Goal: Information Seeking & Learning: Learn about a topic

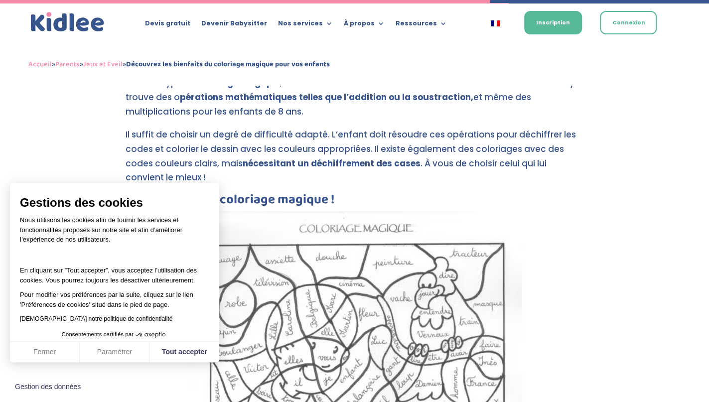
scroll to position [2714, 0]
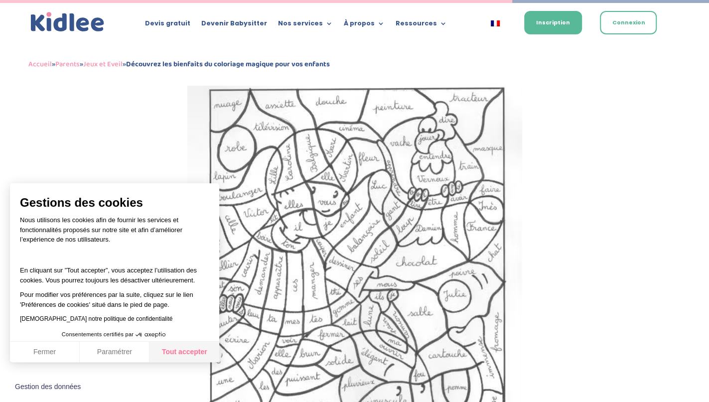
click at [182, 354] on button "Tout accepter" at bounding box center [184, 352] width 70 height 21
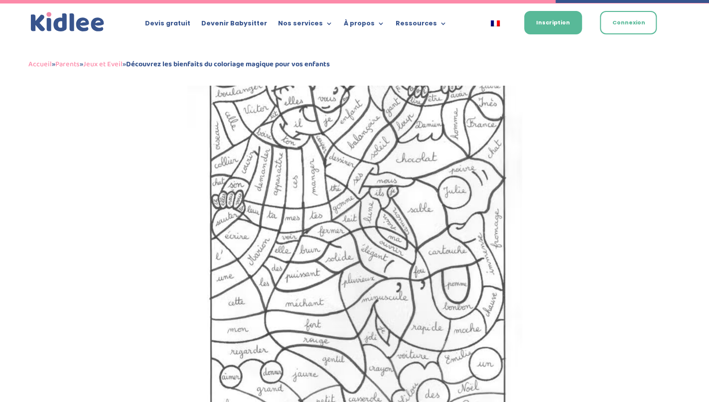
scroll to position [3025, 0]
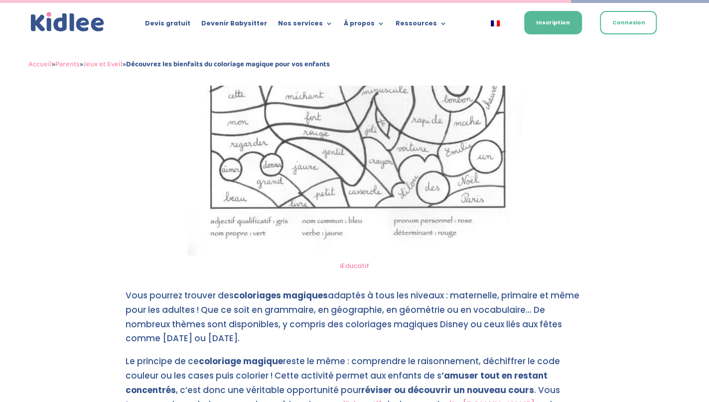
click at [410, 170] on img at bounding box center [354, 0] width 335 height 510
click at [413, 216] on img at bounding box center [354, 0] width 335 height 510
click at [351, 261] on link "iEducatif" at bounding box center [354, 265] width 29 height 9
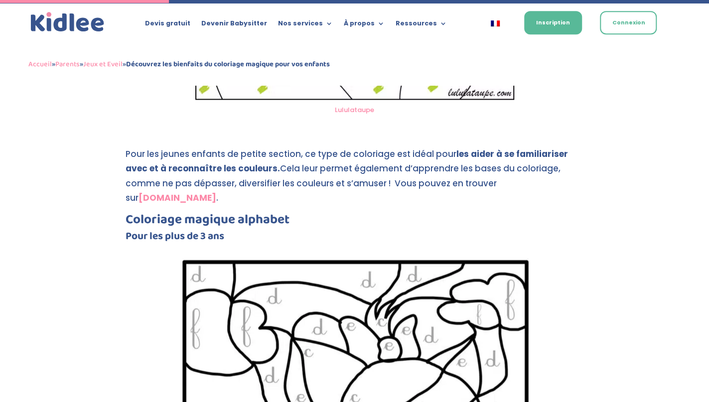
scroll to position [901, 0]
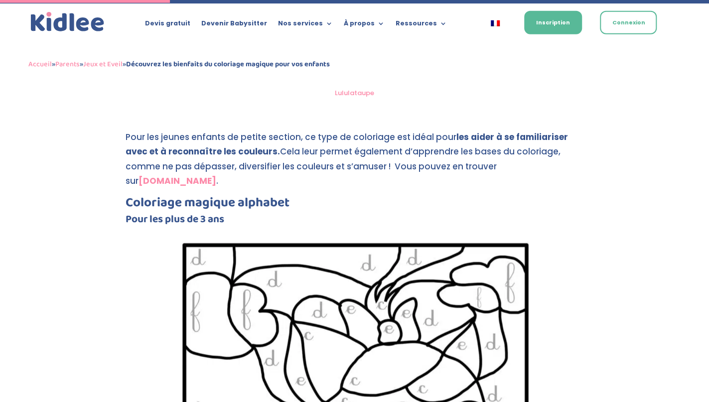
click at [506, 214] on h4 "Pour les plus de 3 ans" at bounding box center [355, 221] width 458 height 15
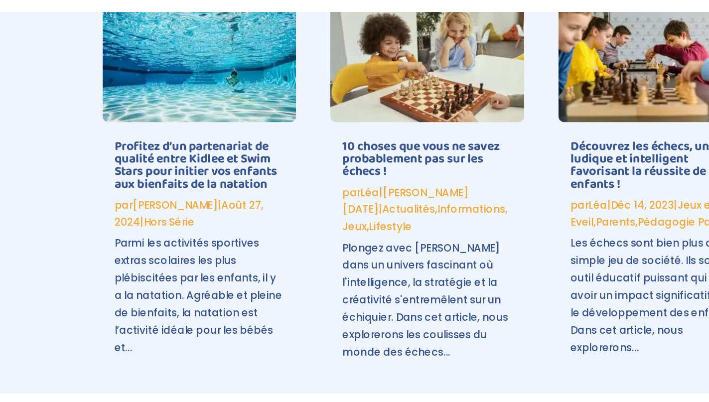
scroll to position [4267, 0]
